Goal: Task Accomplishment & Management: Manage account settings

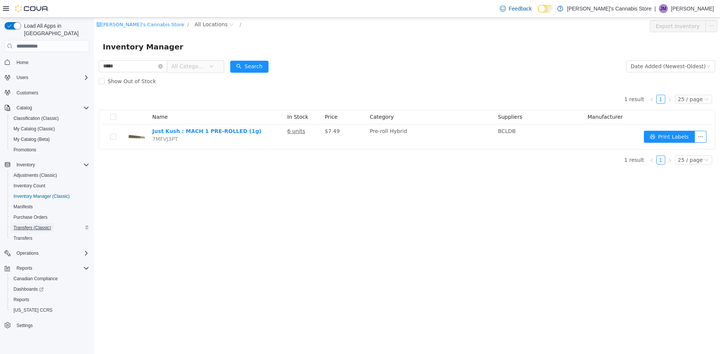
click at [33, 225] on span "Transfers (Classic)" at bounding box center [33, 228] width 38 height 9
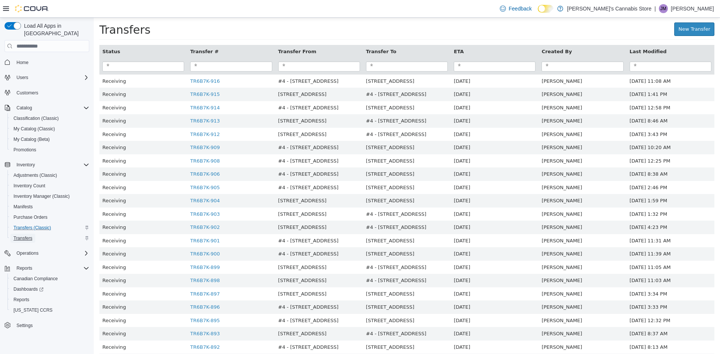
click at [35, 234] on link "Transfers" at bounding box center [23, 238] width 25 height 9
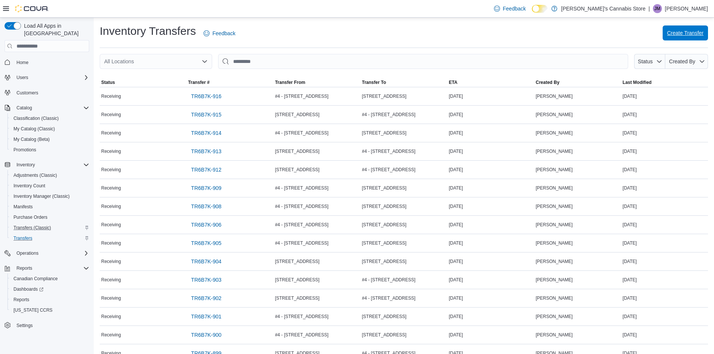
click at [688, 34] on span "Create Transfer" at bounding box center [686, 33] width 36 height 8
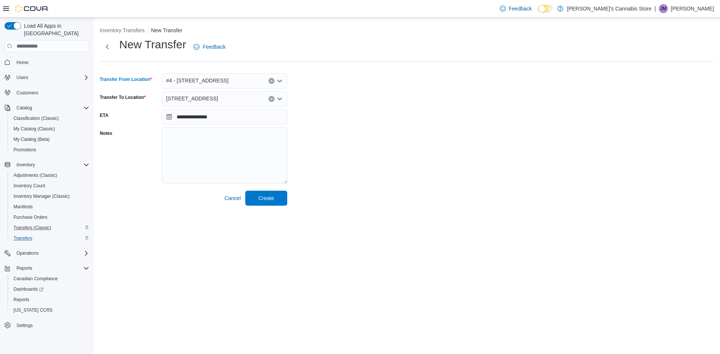
click at [272, 81] on icon "Clear input" at bounding box center [271, 81] width 3 height 3
click at [380, 99] on div "**********" at bounding box center [407, 121] width 614 height 169
click at [269, 100] on button "Clear input" at bounding box center [272, 99] width 6 height 6
click at [250, 81] on div "Select a Location" at bounding box center [225, 81] width 126 height 15
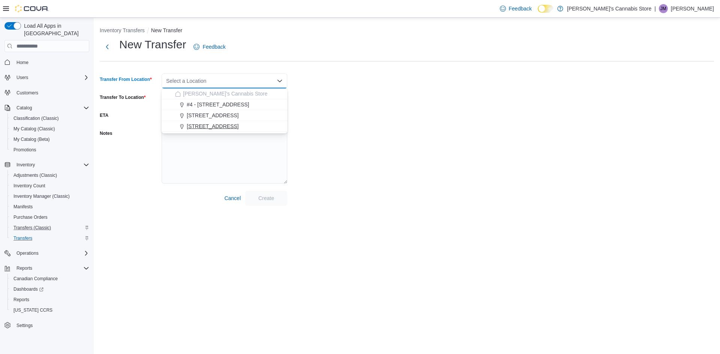
click at [231, 123] on div "[STREET_ADDRESS]" at bounding box center [229, 127] width 108 height 8
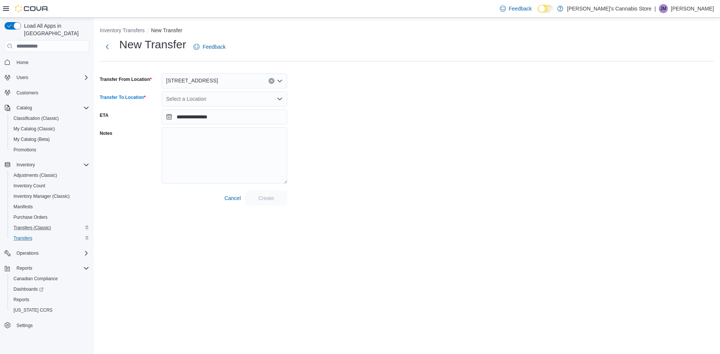
click at [227, 93] on div "Select a Location" at bounding box center [225, 99] width 126 height 15
click at [219, 120] on span "#4 - [STREET_ADDRESS]" at bounding box center [218, 123] width 63 height 8
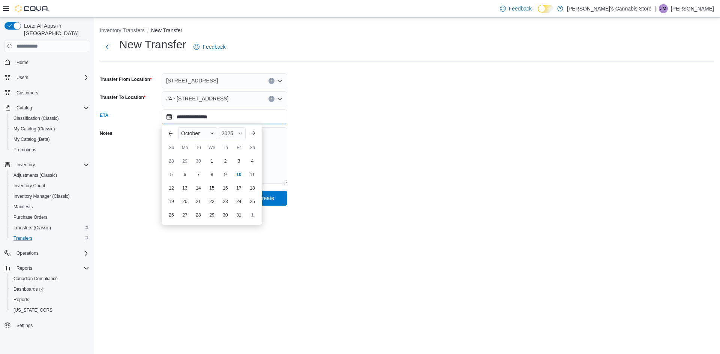
click at [219, 120] on input "**********" at bounding box center [225, 117] width 126 height 15
click at [234, 177] on div "10" at bounding box center [238, 174] width 13 height 13
type input "**********"
click at [268, 199] on span "Create" at bounding box center [266, 198] width 16 height 8
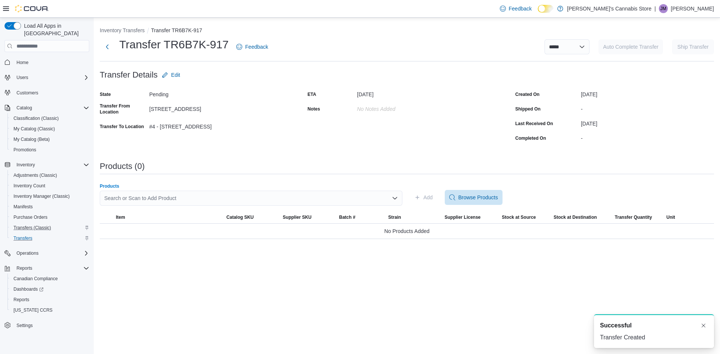
click at [268, 199] on div "Search or Scan to Add Product" at bounding box center [251, 198] width 303 height 15
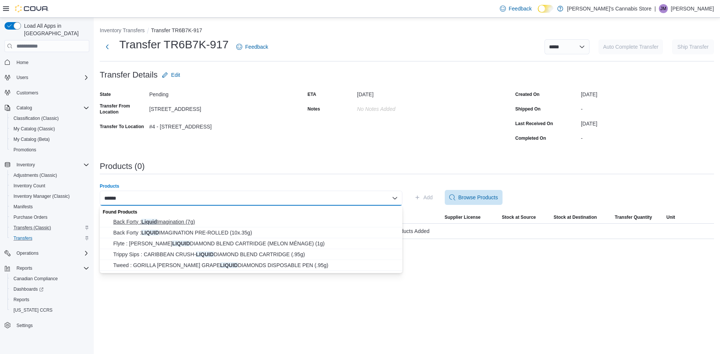
type input "******"
click at [240, 219] on span "Back Forty : Liquid Imagination (7g)" at bounding box center [255, 222] width 285 height 8
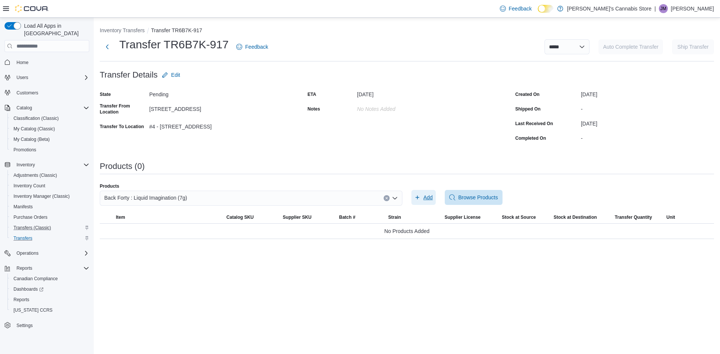
click at [422, 197] on span "Add" at bounding box center [423, 197] width 18 height 15
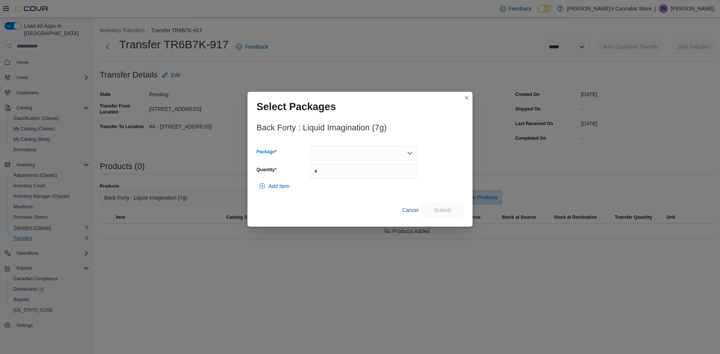
click at [381, 153] on div at bounding box center [364, 153] width 108 height 15
click at [344, 186] on span "10508361-01" at bounding box center [368, 188] width 90 height 8
click at [356, 175] on input "Quantity" at bounding box center [364, 171] width 108 height 15
type input "*"
click at [446, 208] on span "Submit" at bounding box center [442, 210] width 17 height 8
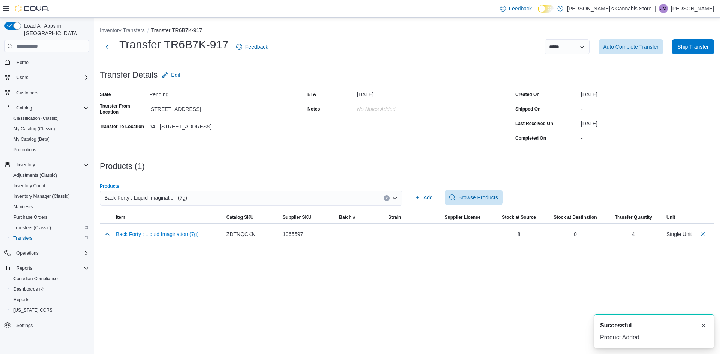
click at [217, 195] on div "Back Forty : Liquid Imagination (7g)" at bounding box center [251, 198] width 303 height 15
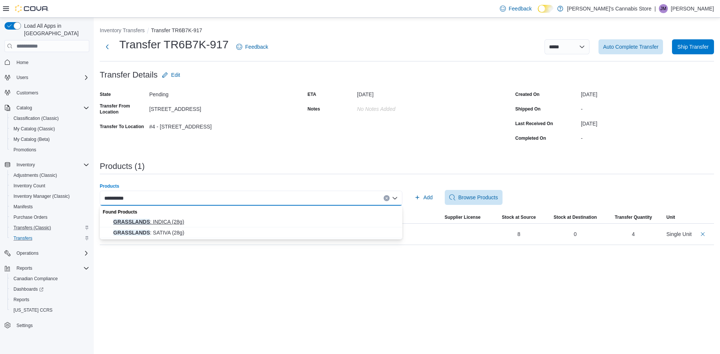
type input "**********"
click at [186, 219] on span "GRASSLANDS : INDICA (28g)" at bounding box center [255, 222] width 285 height 8
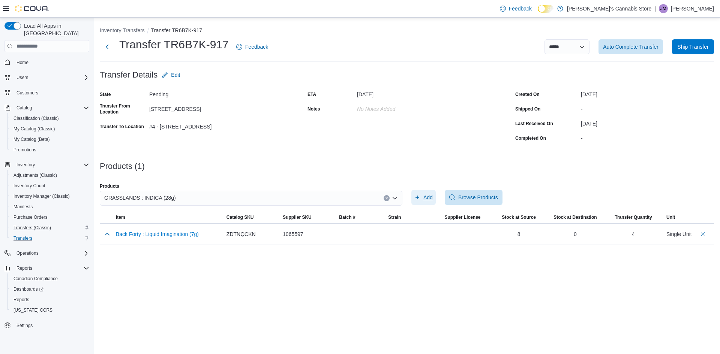
click at [419, 198] on icon "button" at bounding box center [417, 198] width 6 height 6
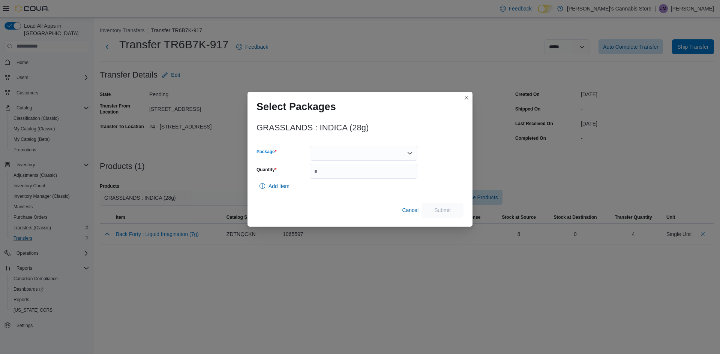
click at [366, 153] on div at bounding box center [364, 153] width 108 height 15
type input "*"
click at [350, 187] on span "AFG00000997" at bounding box center [368, 188] width 90 height 8
click at [362, 175] on input "Quantity" at bounding box center [364, 171] width 108 height 15
type input "*"
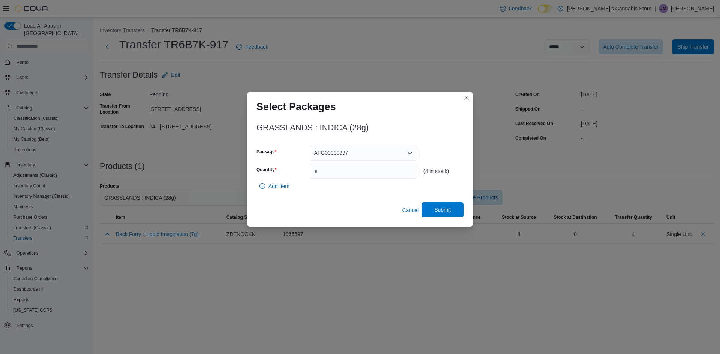
click at [440, 210] on span "Submit" at bounding box center [442, 210] width 17 height 8
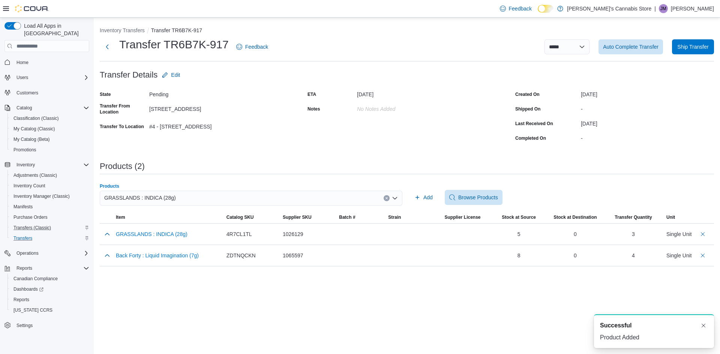
click at [206, 199] on div "GRASSLANDS : INDICA (28g)" at bounding box center [251, 198] width 303 height 15
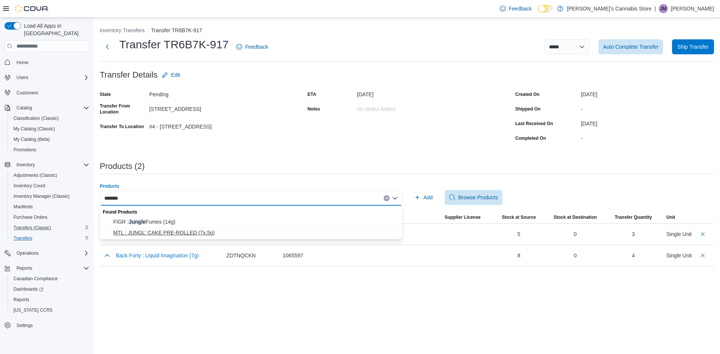
type input "******"
click at [212, 232] on span "MTL : JUNGL' CAKE PRE-ROLLED (7x.5g)" at bounding box center [255, 233] width 285 height 8
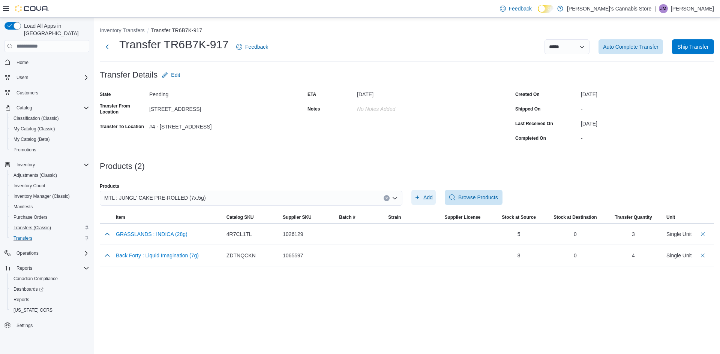
click at [428, 197] on span "Add" at bounding box center [427, 198] width 9 height 8
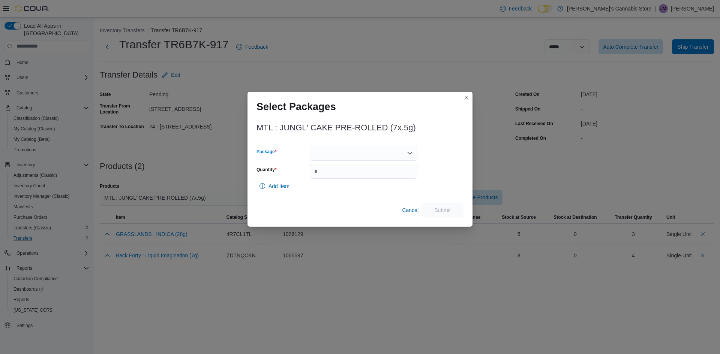
click at [354, 156] on div at bounding box center [364, 153] width 108 height 15
click at [349, 174] on span "201525E3003" at bounding box center [368, 177] width 90 height 8
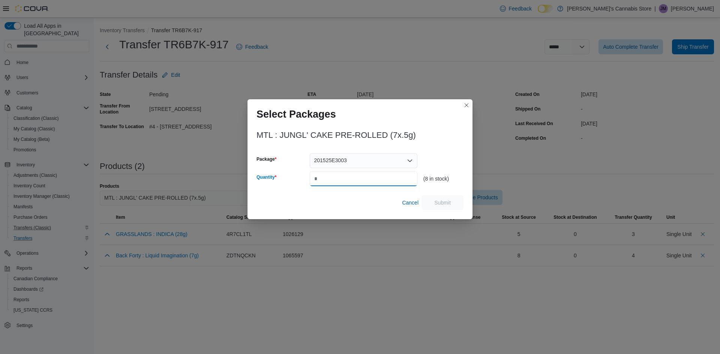
click at [349, 182] on input "Quantity" at bounding box center [364, 178] width 108 height 15
type input "*"
click at [441, 198] on span "Submit" at bounding box center [442, 202] width 33 height 15
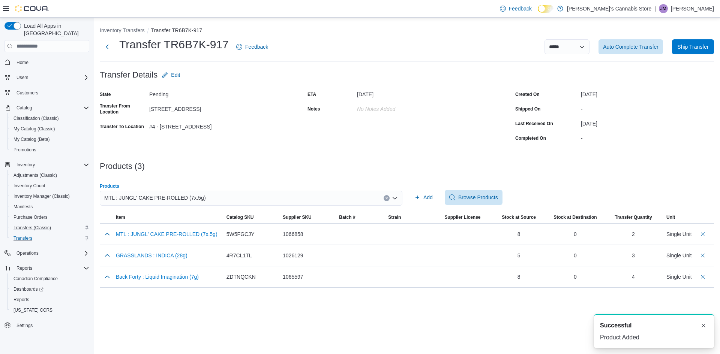
click at [237, 195] on div "MTL : JUNGL' CAKE PRE-ROLLED (7x.5g)" at bounding box center [251, 198] width 303 height 15
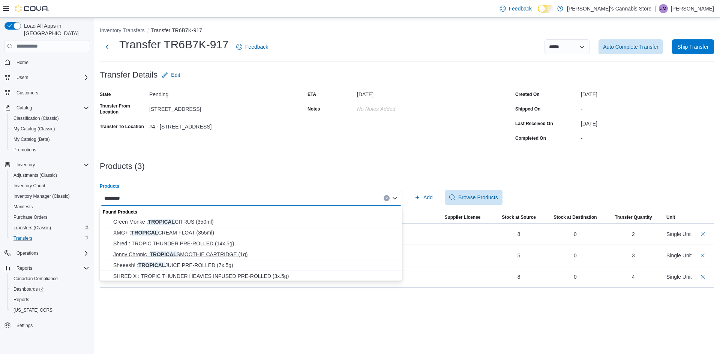
type input "********"
click at [210, 251] on span "Jonny Chronic : TROPICAL SMOOTHIE CARTRIDGE (1g)" at bounding box center [255, 255] width 285 height 8
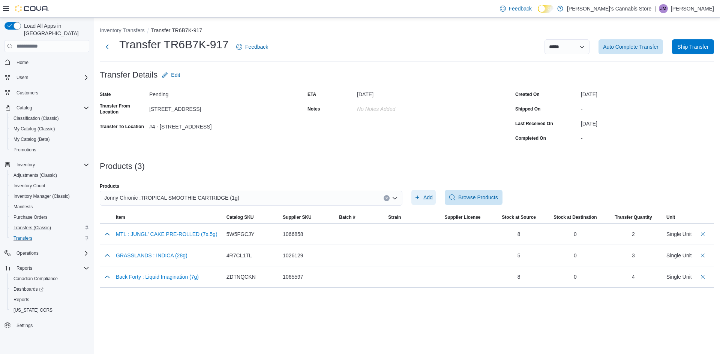
click at [426, 200] on span "Add" at bounding box center [427, 198] width 9 height 8
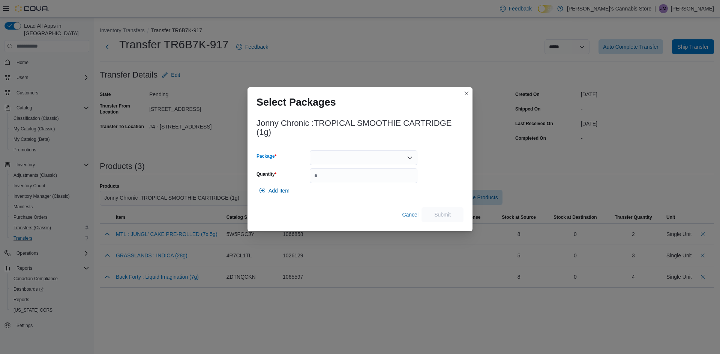
click at [380, 156] on div at bounding box center [364, 157] width 108 height 15
click at [357, 180] on span "TSMB10C11925" at bounding box center [368, 182] width 90 height 8
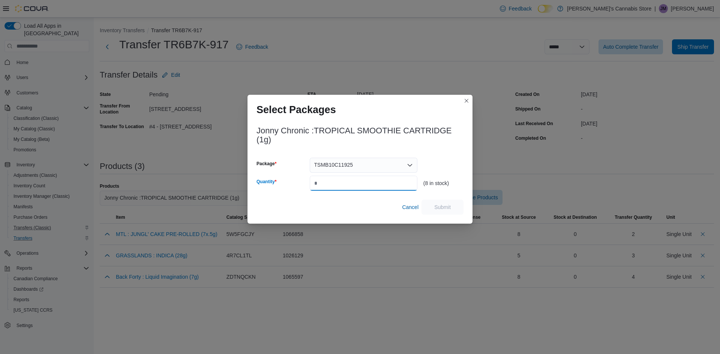
click at [357, 184] on input "Quantity" at bounding box center [364, 183] width 108 height 15
type input "*"
click at [438, 211] on span "Submit" at bounding box center [442, 207] width 17 height 8
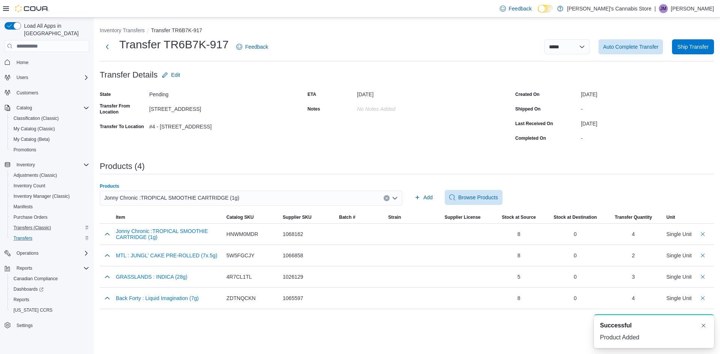
click at [248, 194] on div "Jonny Chronic :TROPICAL SMOOTHIE CARTRIDGE (1g)" at bounding box center [251, 198] width 303 height 15
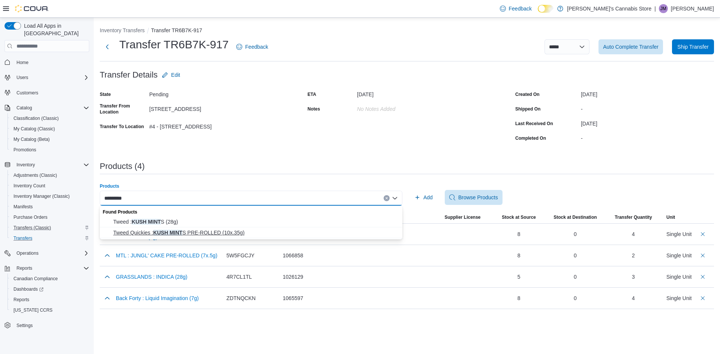
type input "*********"
click at [241, 231] on span "Tweed Quickies : KUSH MINT S PRE-ROLLED (10x.35g)" at bounding box center [255, 233] width 285 height 8
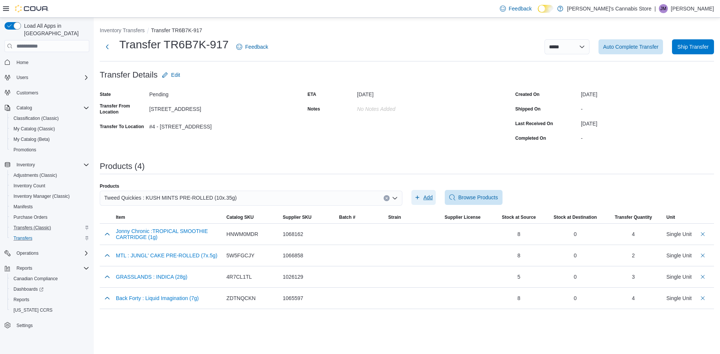
click at [426, 200] on span "Add" at bounding box center [427, 198] width 9 height 8
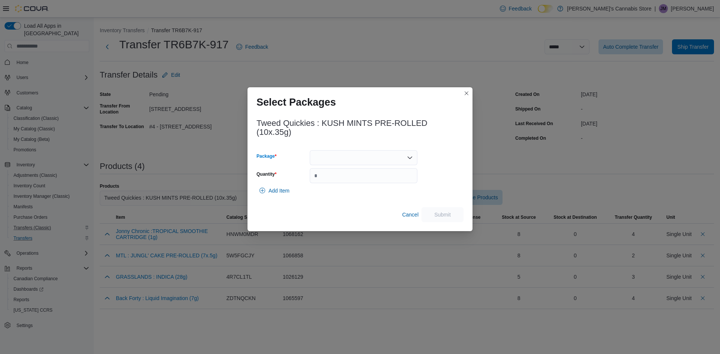
click at [382, 156] on div at bounding box center [364, 157] width 108 height 15
click at [352, 188] on button "2500003207" at bounding box center [364, 192] width 108 height 11
click at [374, 180] on input "Quantity" at bounding box center [364, 175] width 108 height 15
type input "*"
click at [449, 215] on span "Submit" at bounding box center [442, 215] width 17 height 8
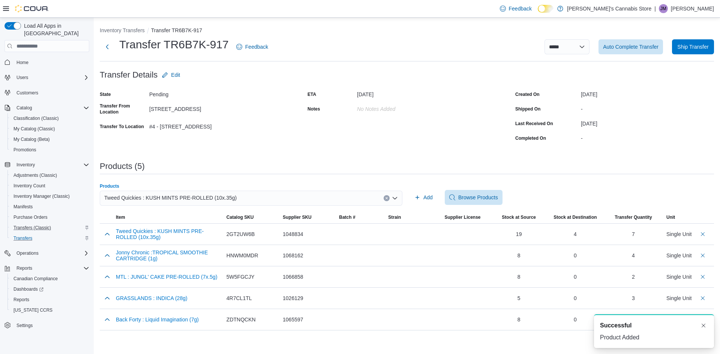
click at [268, 197] on div "Tweed Quickies : KUSH MINTS PRE-ROLLED (10x.35g)" at bounding box center [251, 198] width 303 height 15
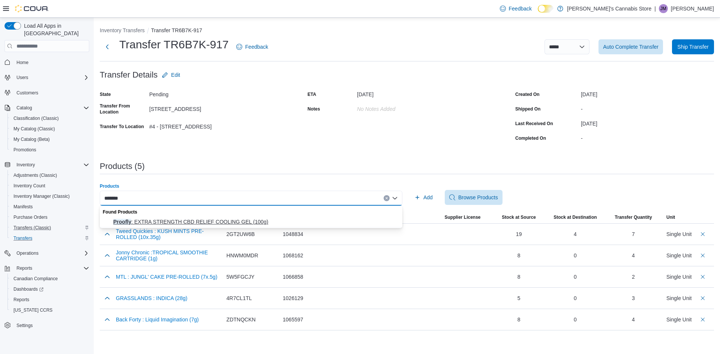
type input "*******"
click at [245, 220] on span "Proofly : EXTRA STRENGTH CBD RELIEF COOLING GEL (100g)" at bounding box center [255, 222] width 285 height 8
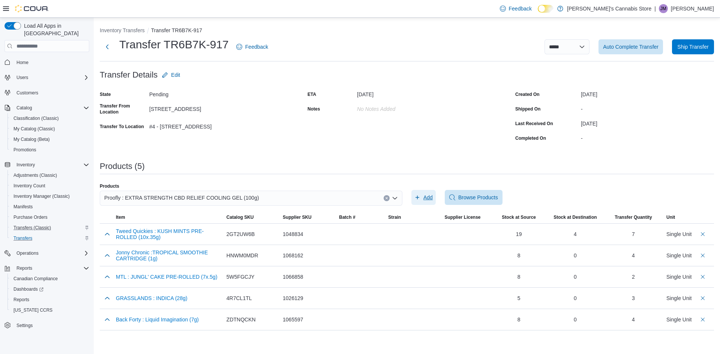
click at [425, 203] on span "Add" at bounding box center [423, 197] width 18 height 15
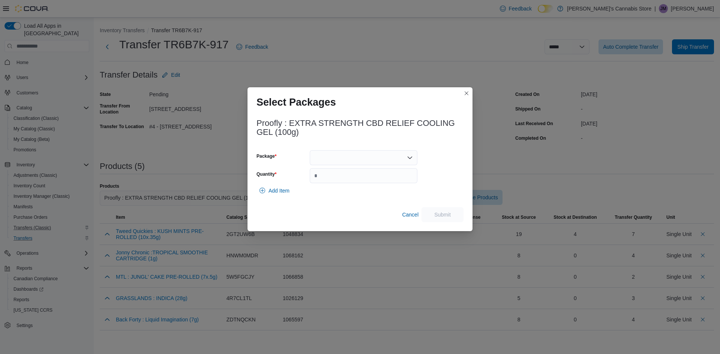
click at [372, 162] on div at bounding box center [364, 157] width 108 height 15
click at [345, 180] on span "5H20T" at bounding box center [368, 182] width 90 height 8
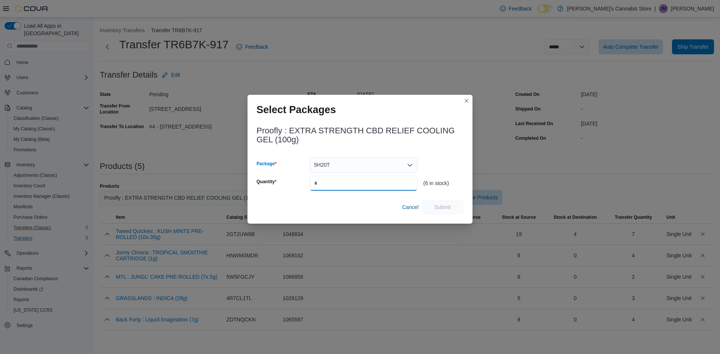
click at [345, 180] on input "Quantity" at bounding box center [364, 183] width 108 height 15
type input "*"
click at [436, 208] on span "Submit" at bounding box center [442, 207] width 17 height 8
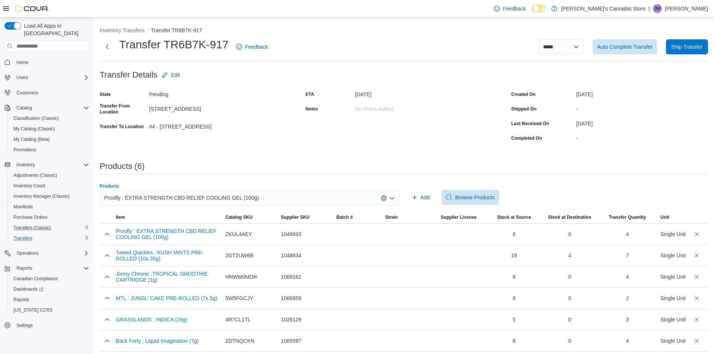
click at [297, 203] on div "Proofly : EXTRA STRENGTH CBD RELIEF COOLING GEL (100g)" at bounding box center [250, 198] width 300 height 15
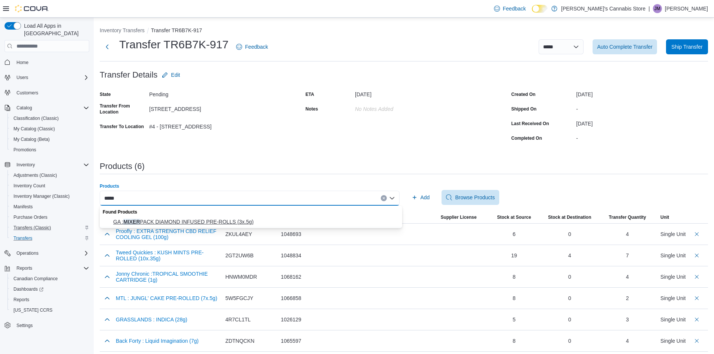
type input "*****"
click at [240, 224] on span "GA : MIXER PACK DIAMOND INFUSED PRE-ROLLS (3x.5g)" at bounding box center [255, 222] width 285 height 8
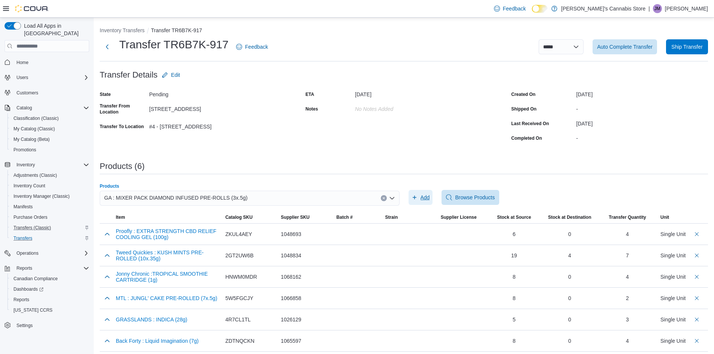
click at [426, 199] on span "Add" at bounding box center [425, 198] width 9 height 8
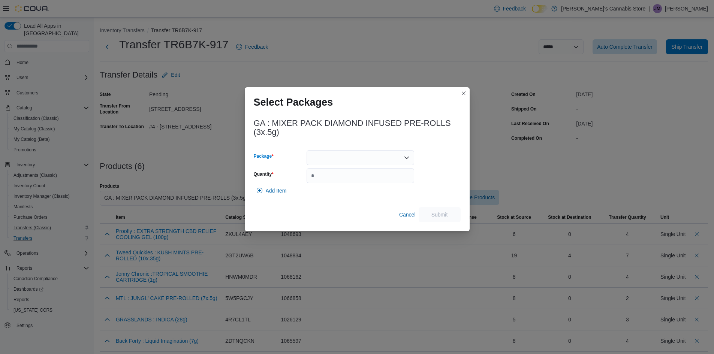
click at [358, 155] on div at bounding box center [361, 157] width 108 height 15
click at [363, 191] on span "25050000517" at bounding box center [365, 193] width 90 height 8
click at [365, 159] on div "25050000517" at bounding box center [361, 157] width 108 height 15
click at [348, 181] on span "25040000129" at bounding box center [365, 182] width 90 height 8
click at [350, 158] on div "25040000129" at bounding box center [361, 157] width 108 height 15
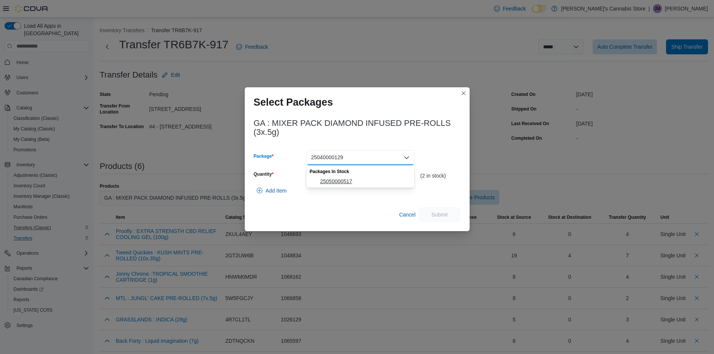
click at [339, 185] on span "25050000517" at bounding box center [365, 182] width 90 height 8
click at [340, 174] on input "Quantity" at bounding box center [361, 175] width 108 height 15
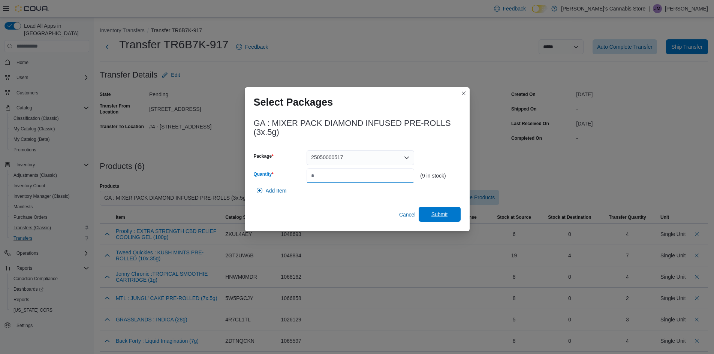
type input "*"
click at [435, 213] on span "Submit" at bounding box center [440, 215] width 17 height 8
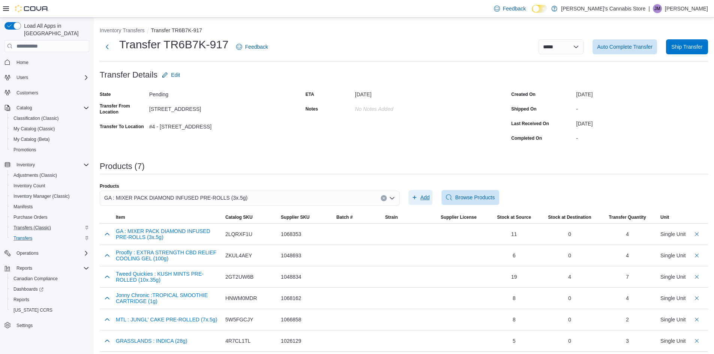
scroll to position [25, 0]
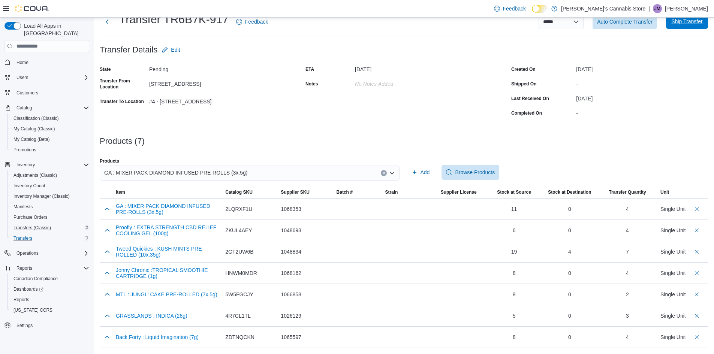
click at [693, 27] on span "Ship Transfer" at bounding box center [687, 21] width 33 height 15
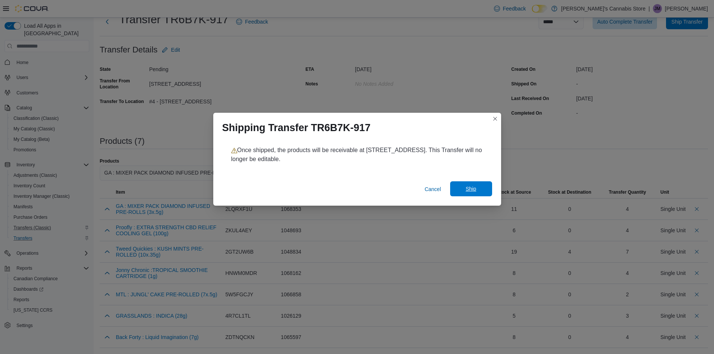
click at [476, 185] on span "Ship" at bounding box center [471, 189] width 33 height 15
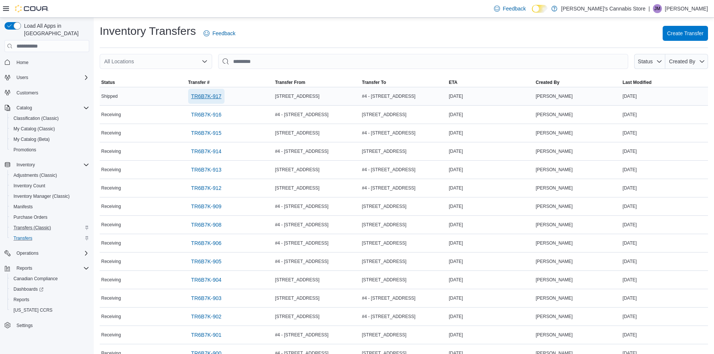
click at [213, 96] on span "TR6B7K-917" at bounding box center [206, 97] width 30 height 8
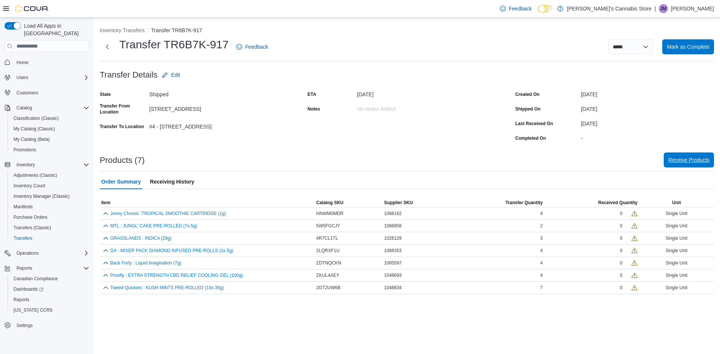
click at [687, 163] on span "Receive Products" at bounding box center [688, 160] width 41 height 8
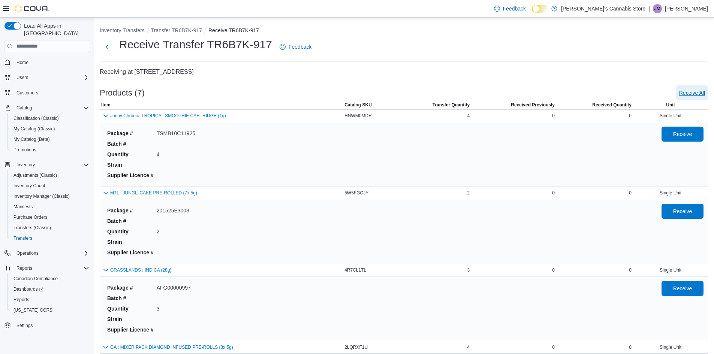
click at [698, 95] on span "Receive All" at bounding box center [693, 93] width 26 height 8
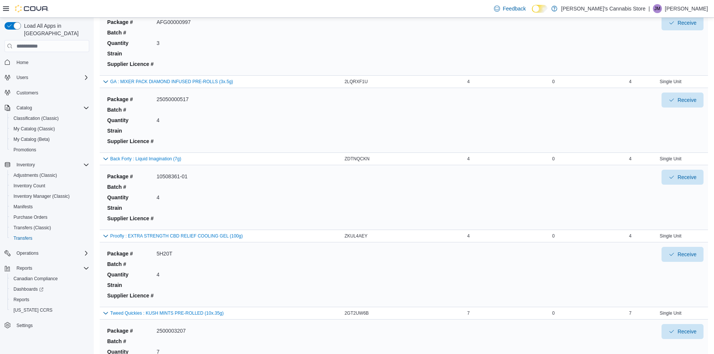
scroll to position [325, 0]
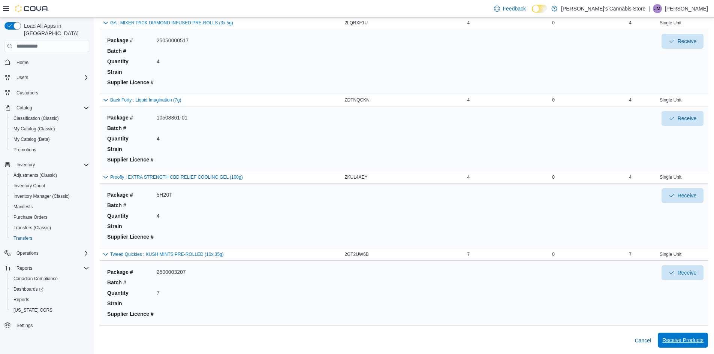
click at [690, 344] on span "Receive Products" at bounding box center [683, 341] width 41 height 8
